Goal: Check status: Check status

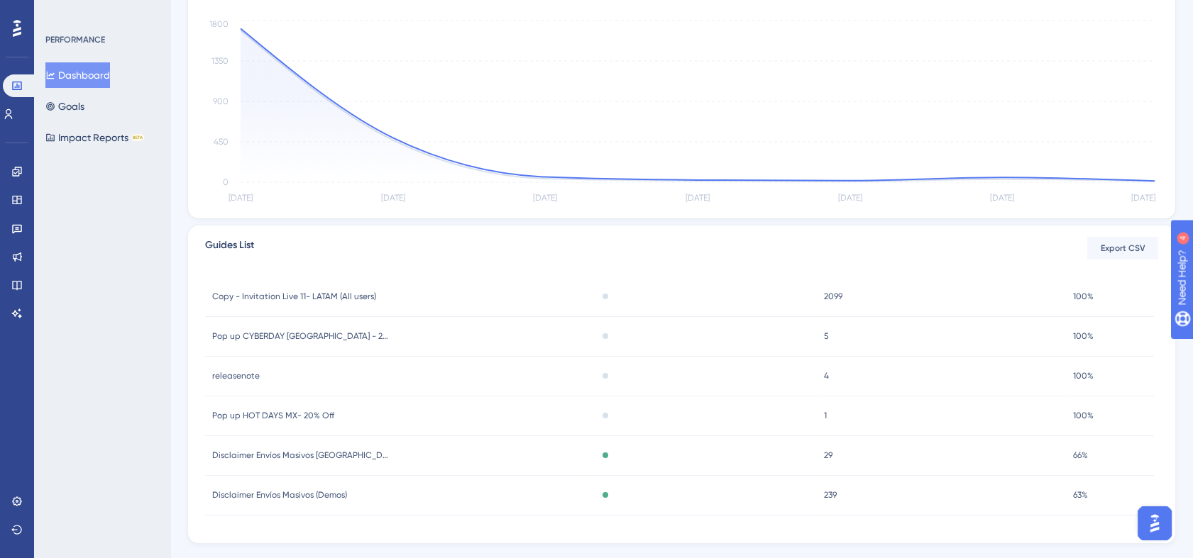
scroll to position [341, 0]
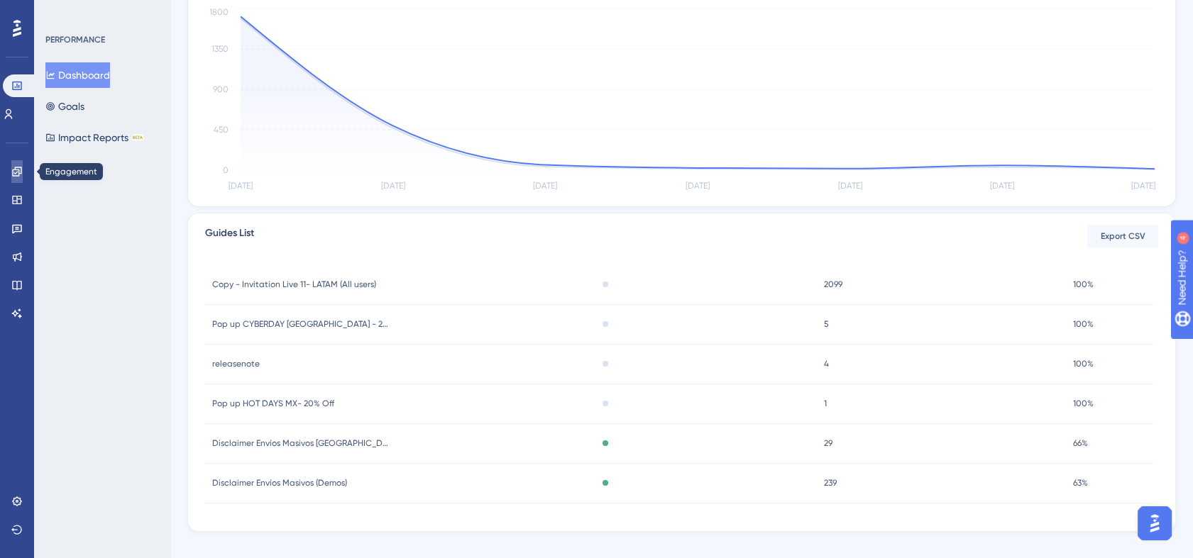
click at [21, 173] on icon at bounding box center [16, 171] width 9 height 9
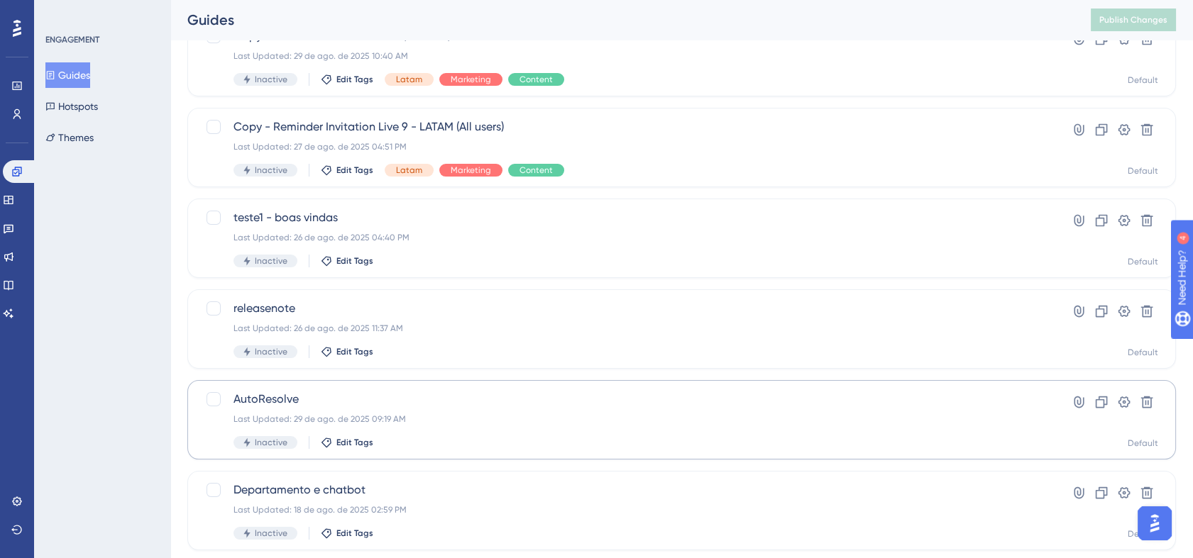
scroll to position [210, 0]
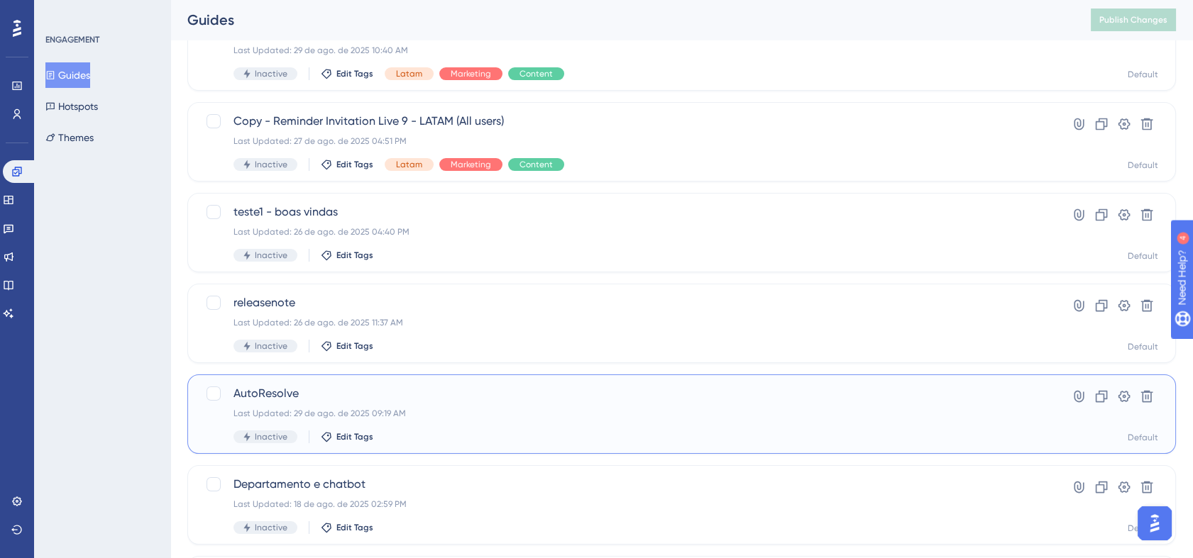
click at [651, 422] on div "AutoResolve Last Updated: 29 de ago. de 2025 09:19 AM Inactive Edit Tags" at bounding box center [624, 414] width 783 height 58
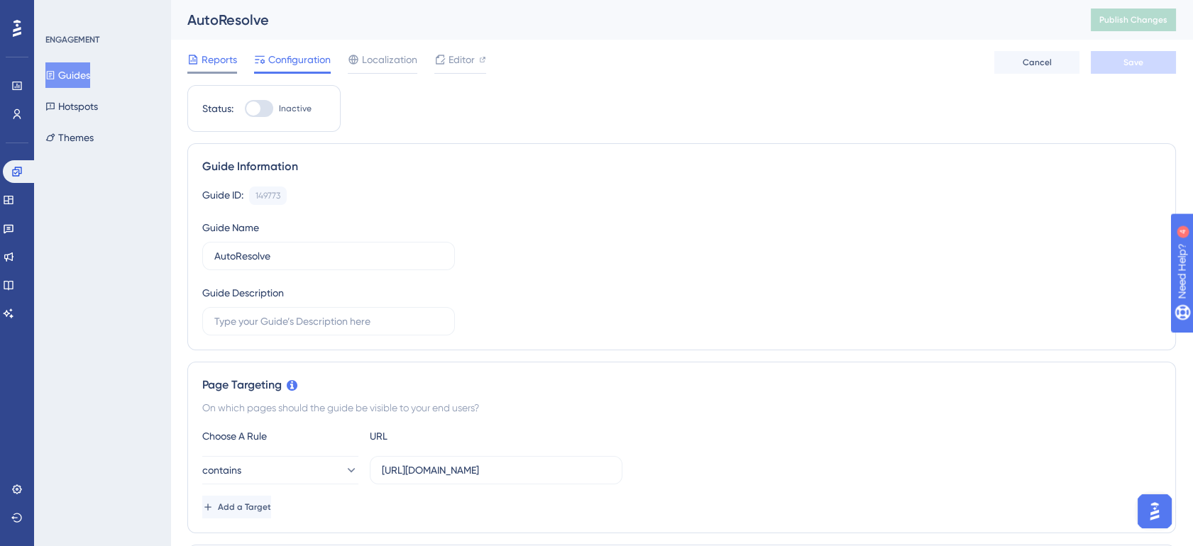
click at [204, 57] on span "Reports" at bounding box center [219, 59] width 35 height 17
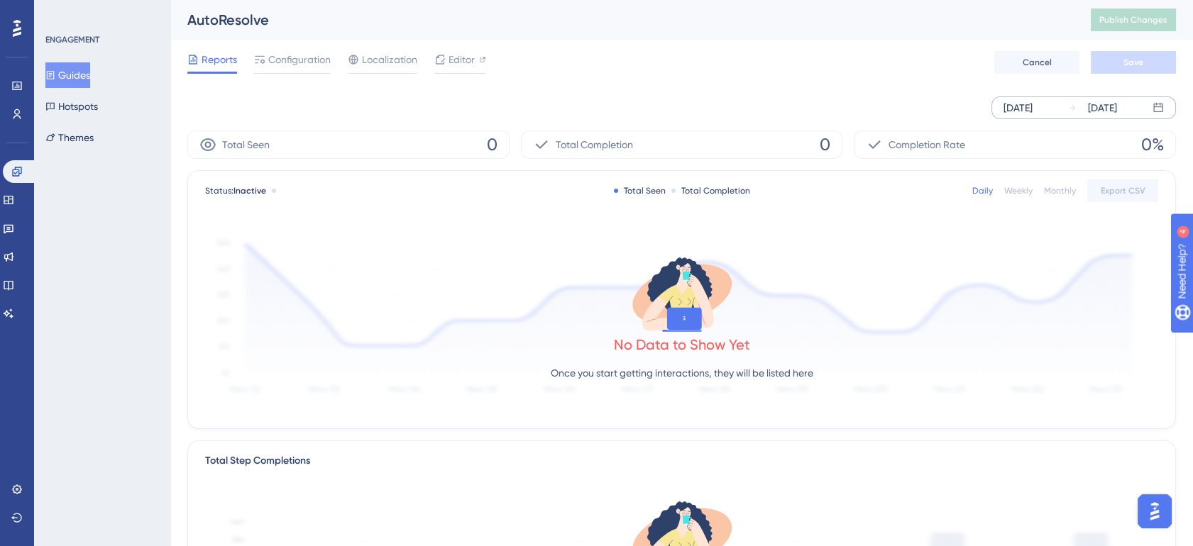
click at [1033, 108] on div "Sep 03 2025" at bounding box center [1017, 107] width 29 height 17
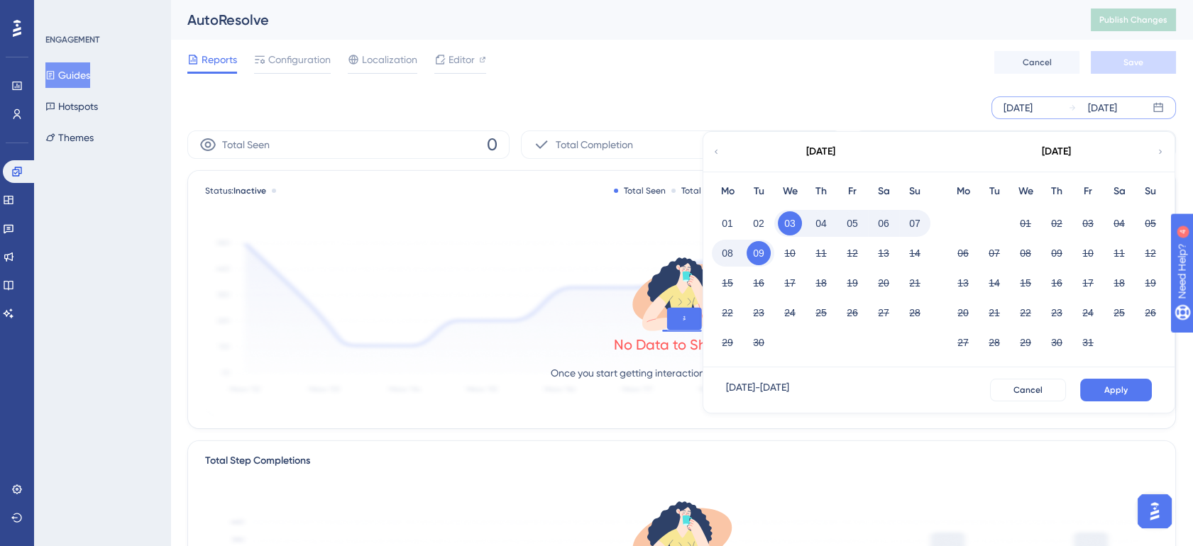
click at [908, 82] on div "Reports Configuration Localization Editor Cancel Save" at bounding box center [681, 62] width 989 height 45
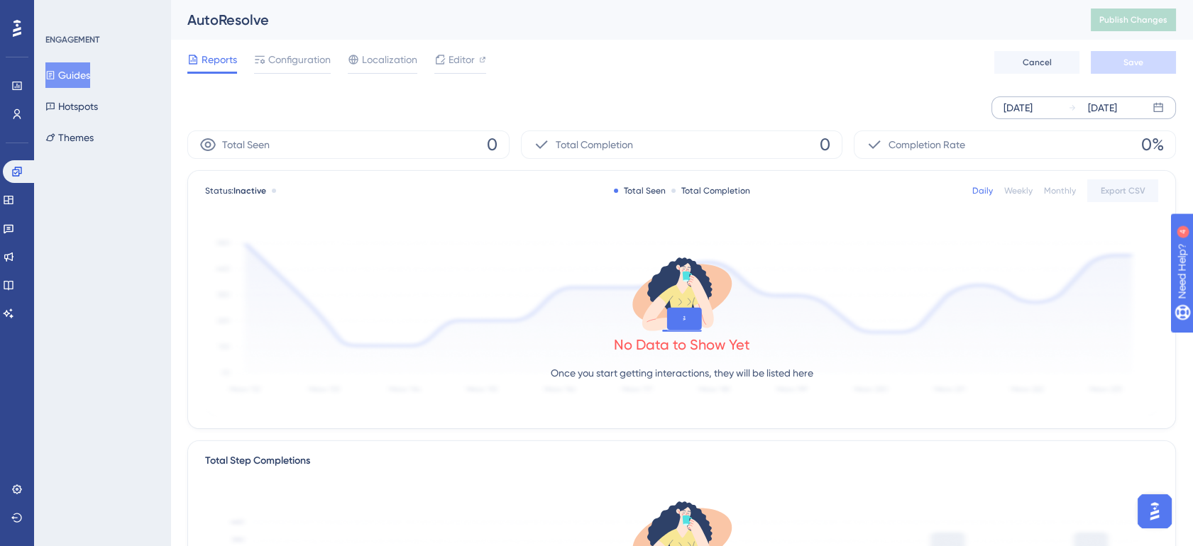
click at [1054, 118] on div "Sep 03 2025 Sep 09 2025" at bounding box center [1083, 108] width 185 height 23
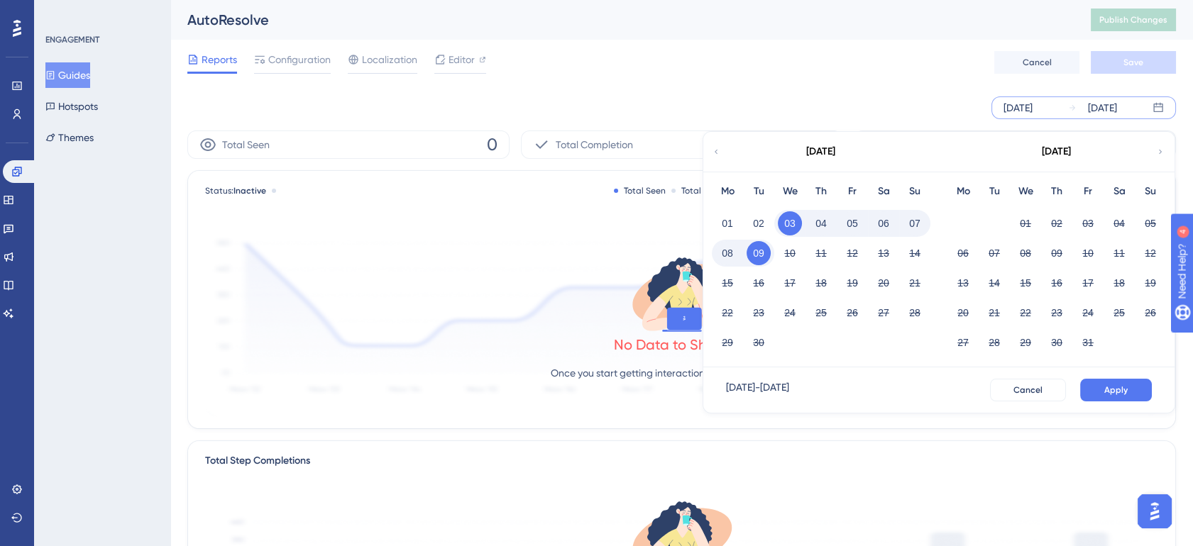
click at [716, 150] on icon at bounding box center [716, 152] width 3 height 4
click at [1096, 221] on button "01" at bounding box center [1088, 223] width 24 height 24
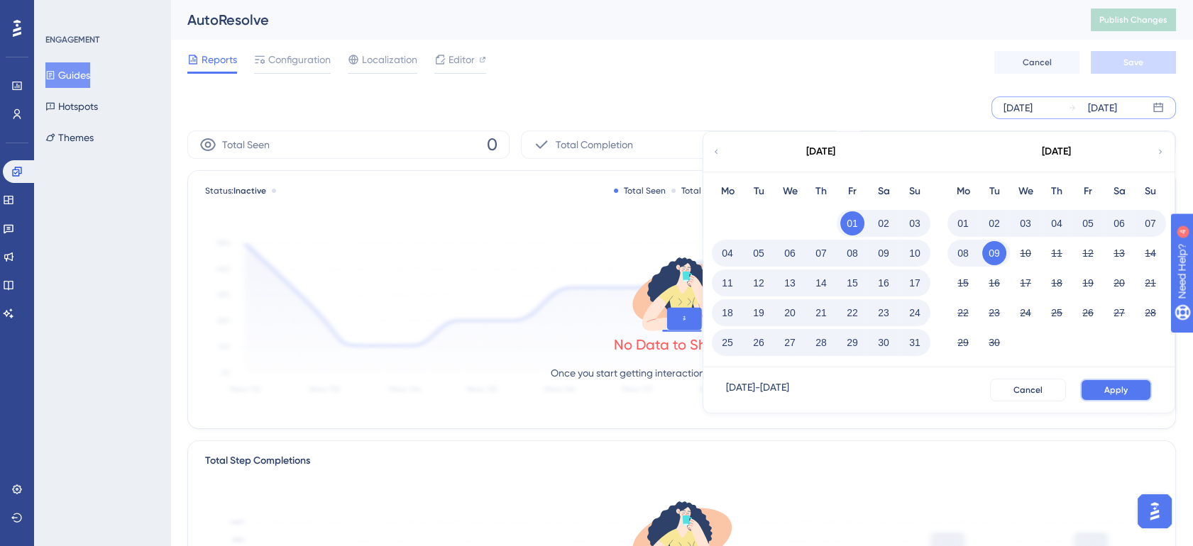
click at [1113, 393] on span "Apply" at bounding box center [1115, 390] width 23 height 11
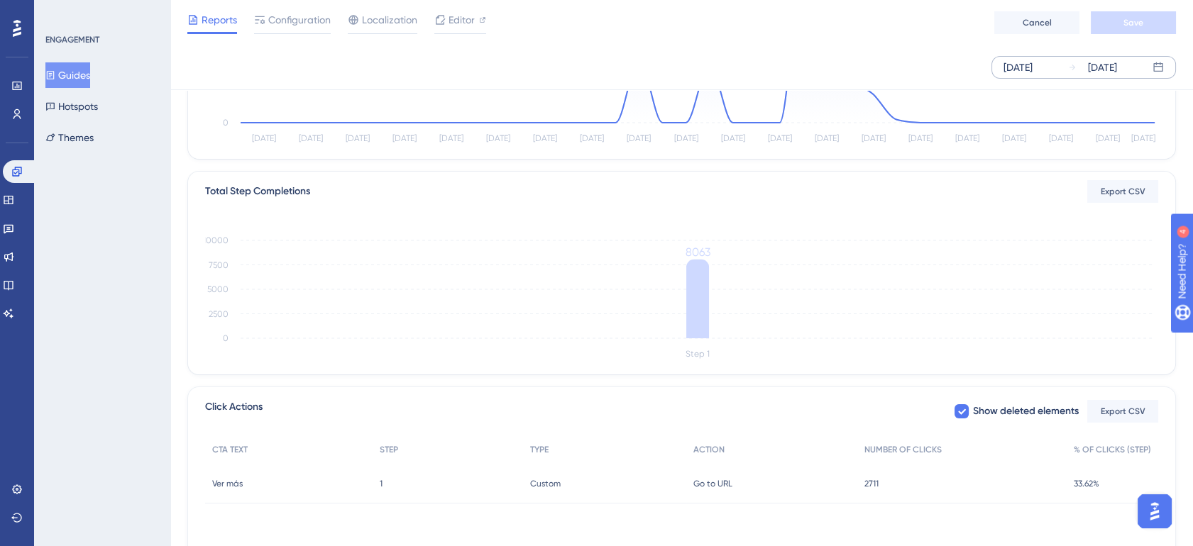
scroll to position [263, 0]
click at [462, 28] on div "Editor" at bounding box center [460, 22] width 52 height 23
